Goal: Task Accomplishment & Management: Manage account settings

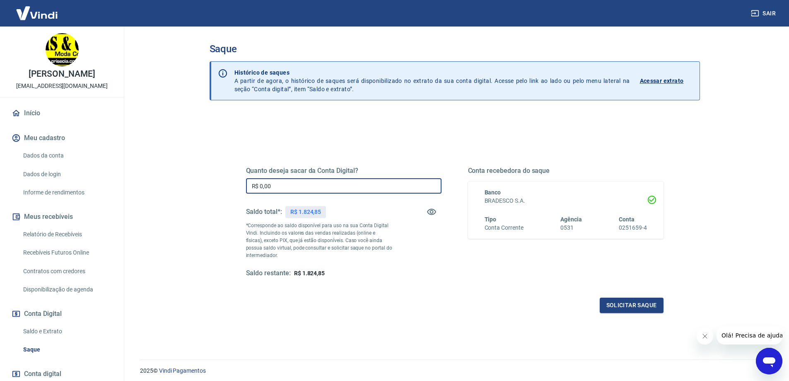
drag, startPoint x: 286, startPoint y: 185, endPoint x: 211, endPoint y: 184, distance: 74.6
click at [211, 184] on div "Quanto deseja sacar da Conta Digital? R$ 0,00 ​ Saldo total*: R$ 1.824,85 *Corr…" at bounding box center [455, 262] width 491 height 296
type input "R$ 1.824,85"
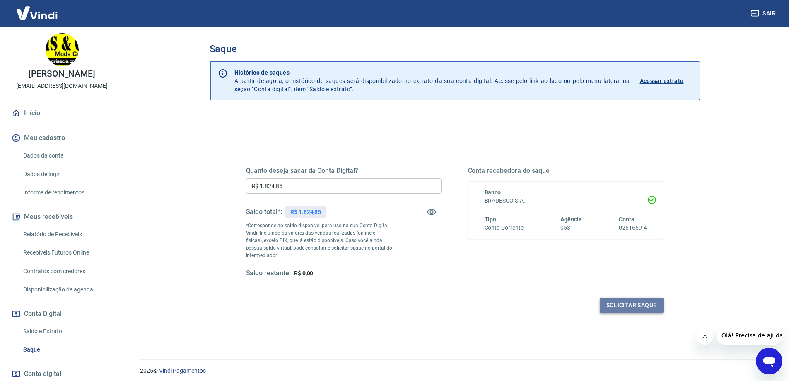
click at [626, 304] on button "Solicitar saque" at bounding box center [632, 304] width 64 height 15
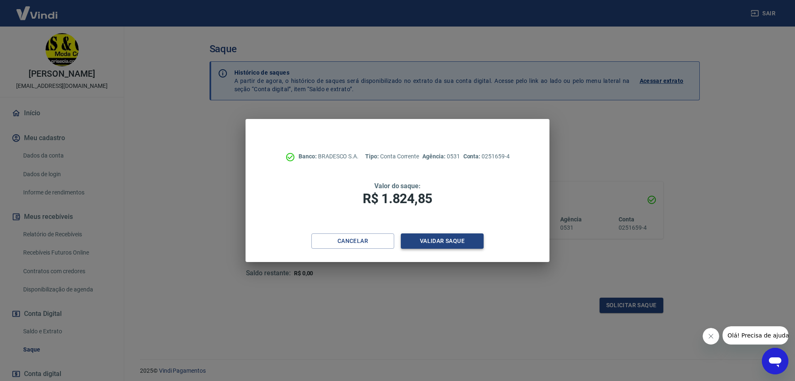
click at [444, 238] on button "Validar saque" at bounding box center [442, 240] width 83 height 15
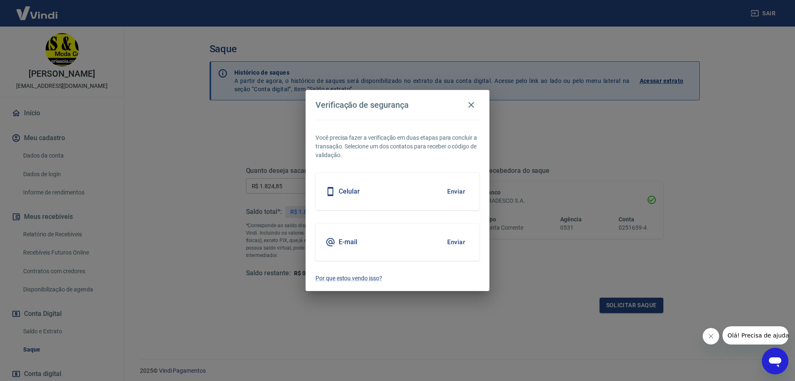
click at [451, 190] on button "Enviar" at bounding box center [456, 191] width 27 height 17
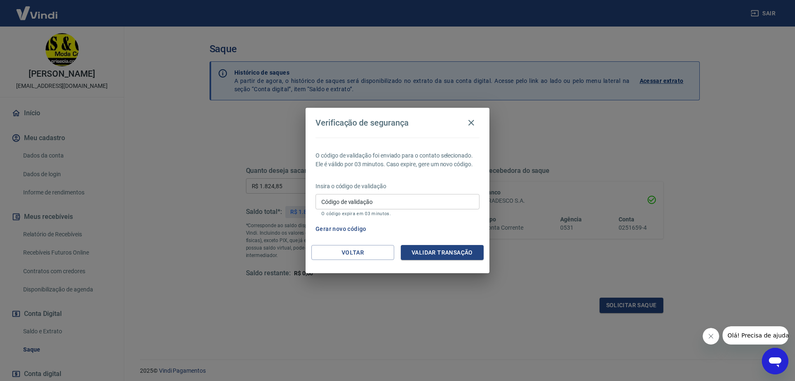
click at [469, 202] on input "Código de validação" at bounding box center [398, 201] width 164 height 15
type input "447156"
click at [439, 252] on button "Validar transação" at bounding box center [442, 252] width 83 height 15
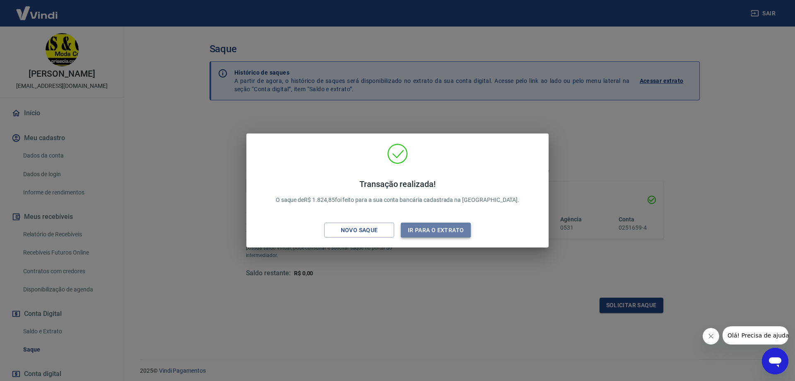
click at [438, 232] on button "Ir para o extrato" at bounding box center [436, 229] width 70 height 15
